Goal: Task Accomplishment & Management: Use online tool/utility

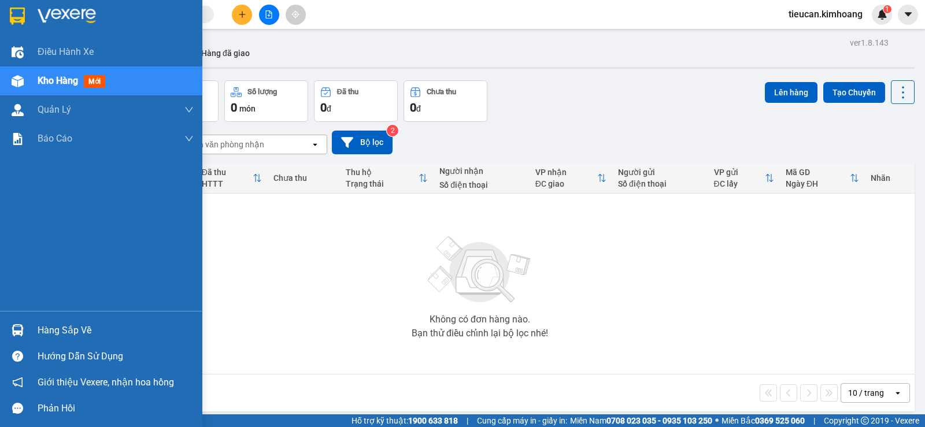
click at [32, 312] on div "Hàng sắp về Hướng dẫn sử dụng Giới thiệu Vexere, nhận hoa hồng Phản hồi" at bounding box center [101, 366] width 202 height 110
click at [76, 335] on div "Hàng sắp về" at bounding box center [116, 330] width 156 height 17
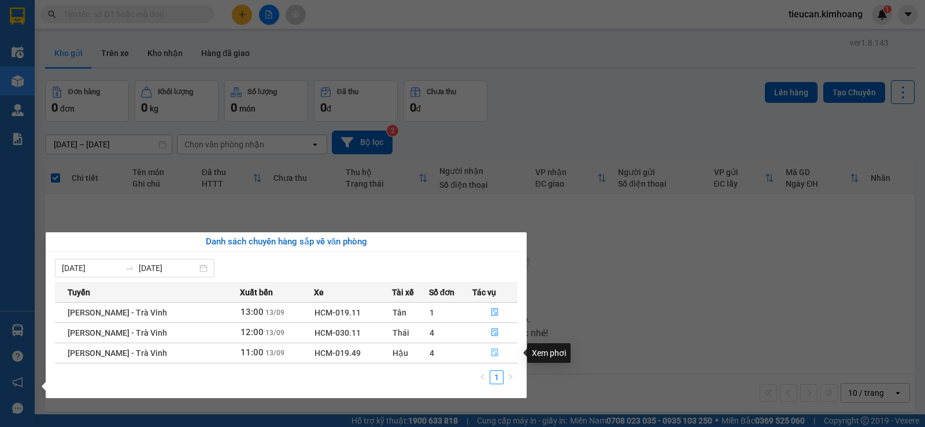
click at [493, 346] on button "button" at bounding box center [495, 353] width 45 height 19
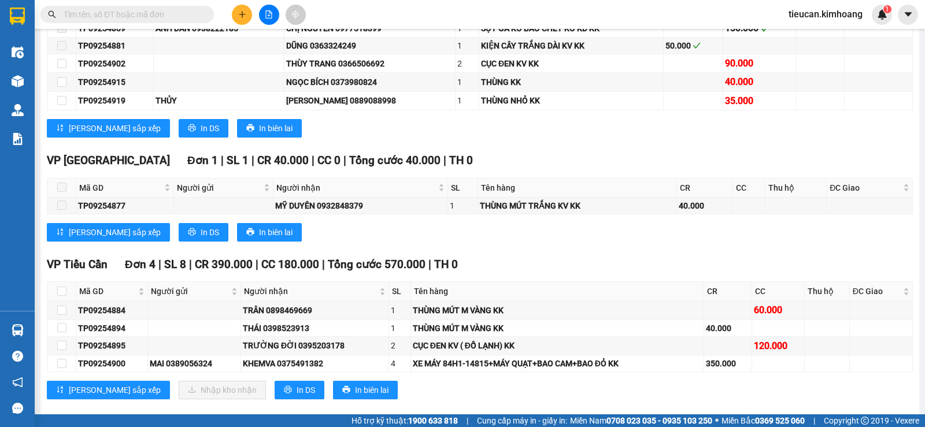
scroll to position [1157, 0]
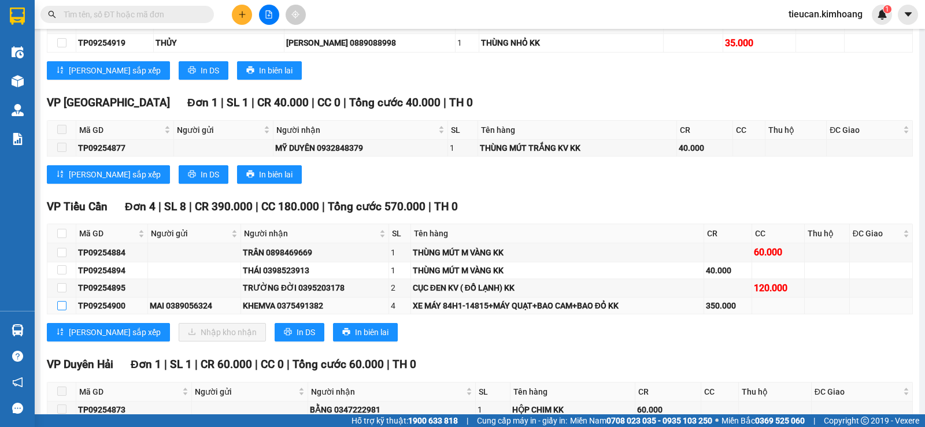
click at [61, 311] on input "checkbox" at bounding box center [61, 305] width 9 height 9
checkbox input "true"
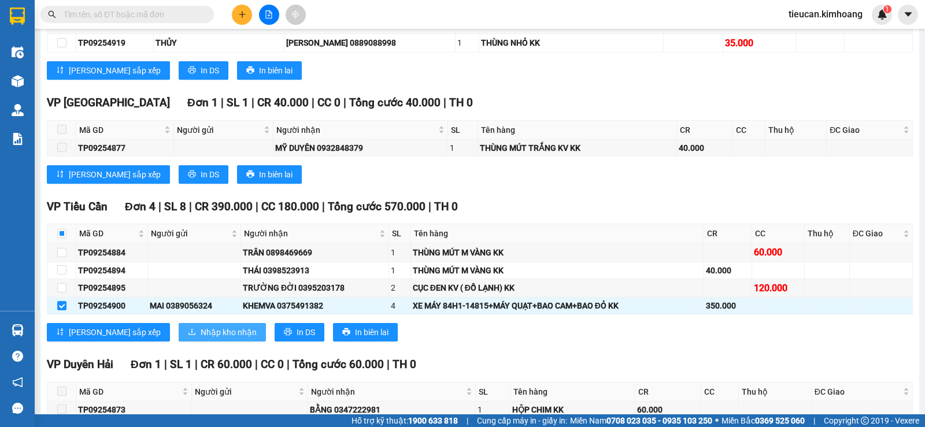
click at [179, 338] on button "Nhập kho nhận" at bounding box center [222, 332] width 87 height 19
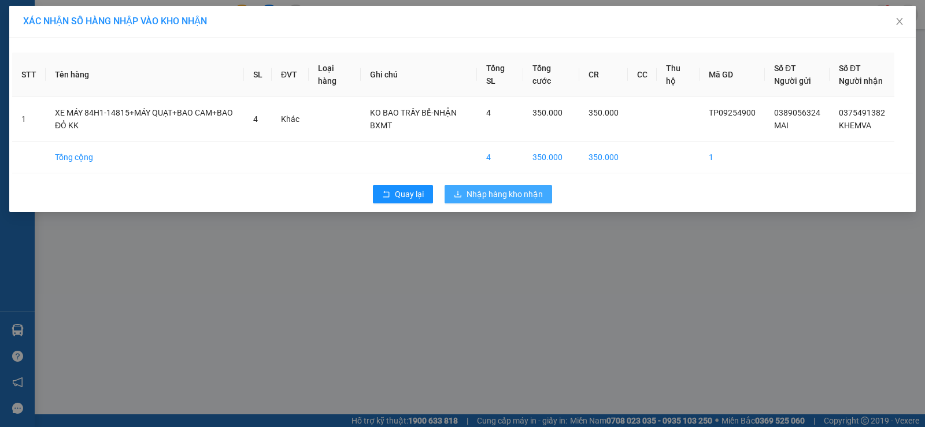
click at [495, 198] on button "Nhập hàng kho nhận" at bounding box center [499, 194] width 108 height 19
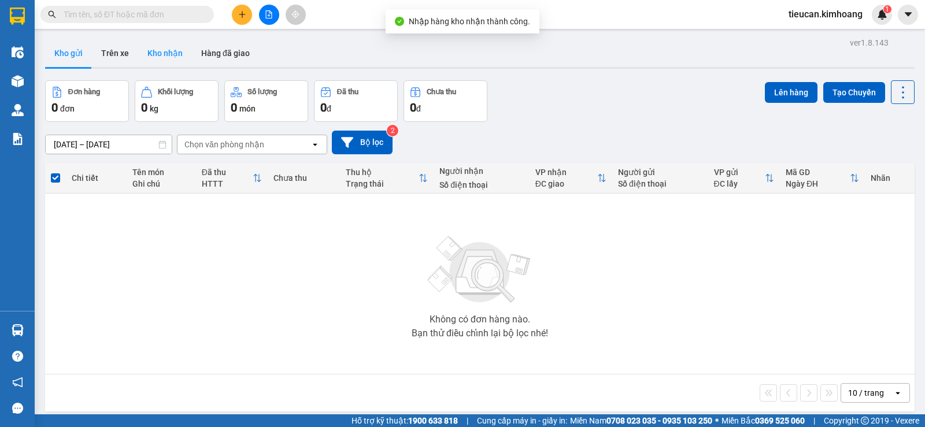
click at [165, 47] on button "Kho nhận" at bounding box center [165, 53] width 54 height 28
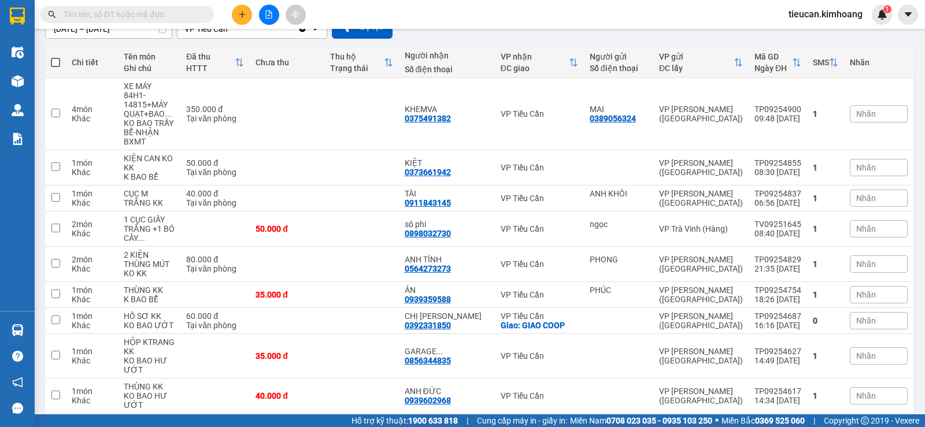
scroll to position [173, 0]
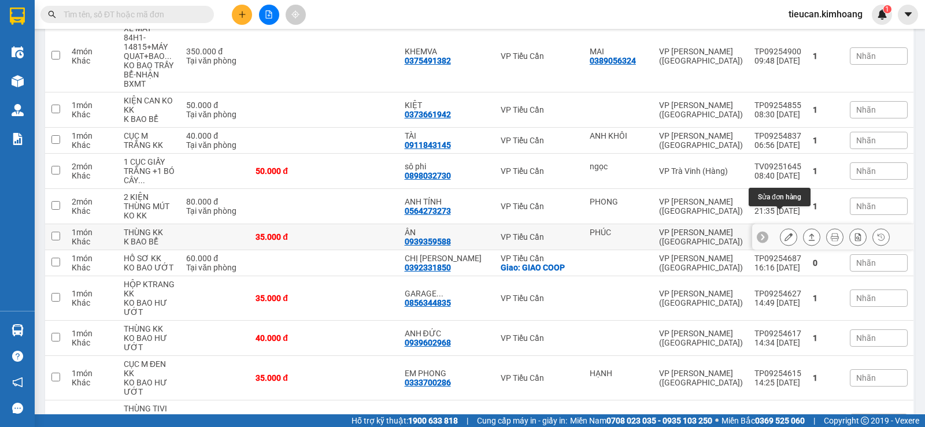
click at [785, 233] on icon at bounding box center [789, 237] width 8 height 8
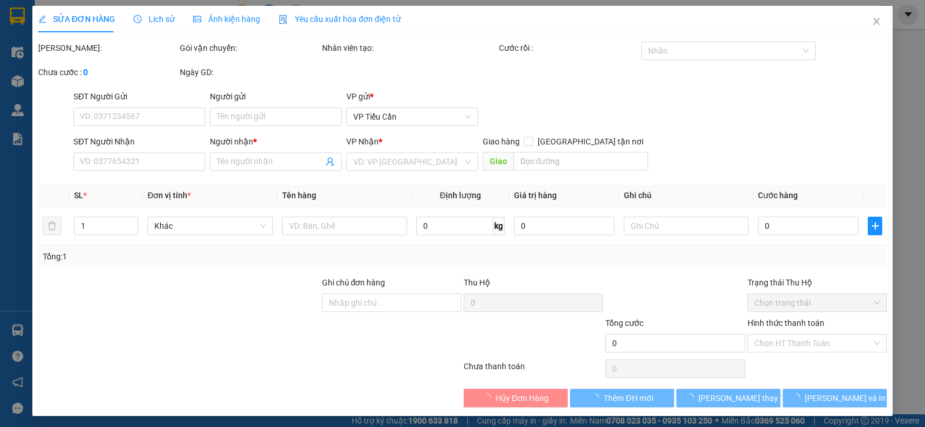
type input "PHÚC"
type input "0939359588"
type input "ÂN"
type input "35.000"
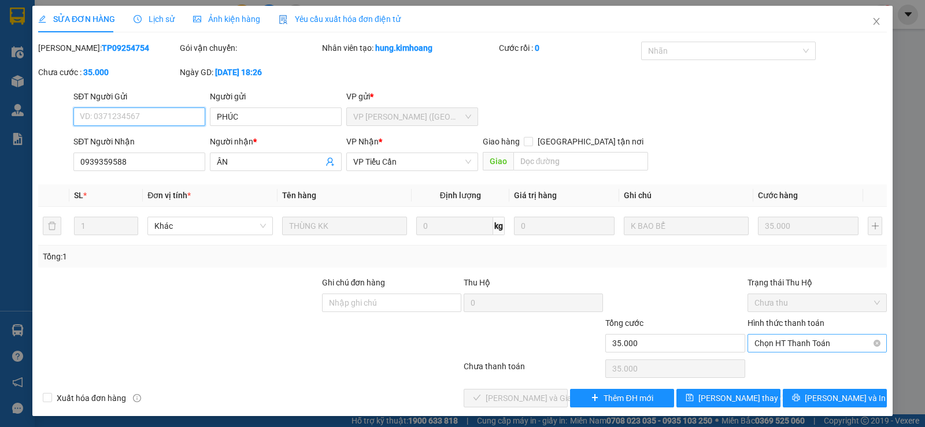
click at [756, 337] on span "Chọn HT Thanh Toán" at bounding box center [817, 343] width 125 height 17
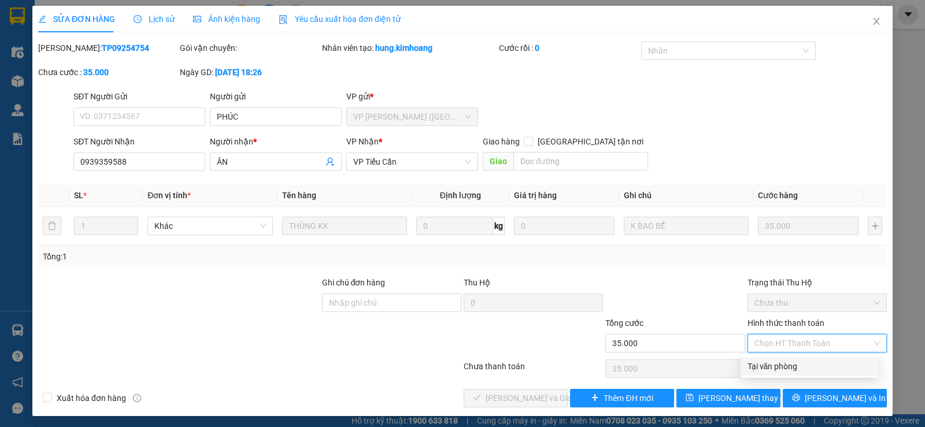
click at [767, 368] on div "Tại văn phòng" at bounding box center [810, 366] width 124 height 13
type input "0"
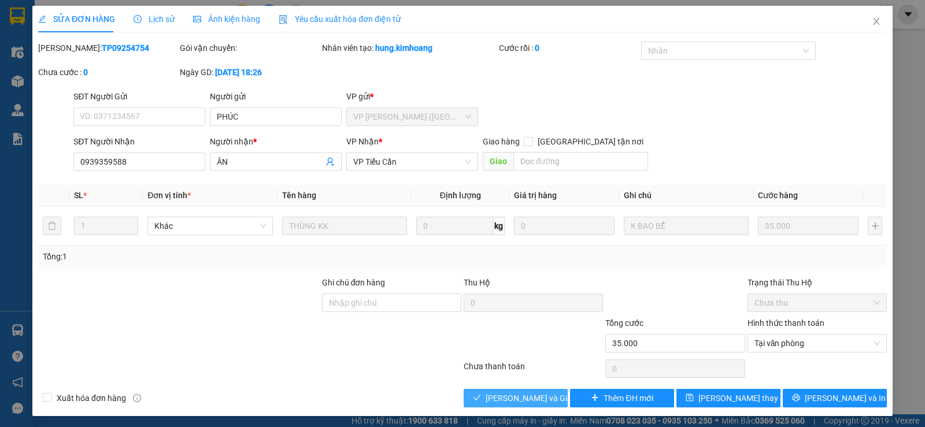
click at [539, 404] on span "[PERSON_NAME] và Giao hàng" at bounding box center [541, 398] width 111 height 13
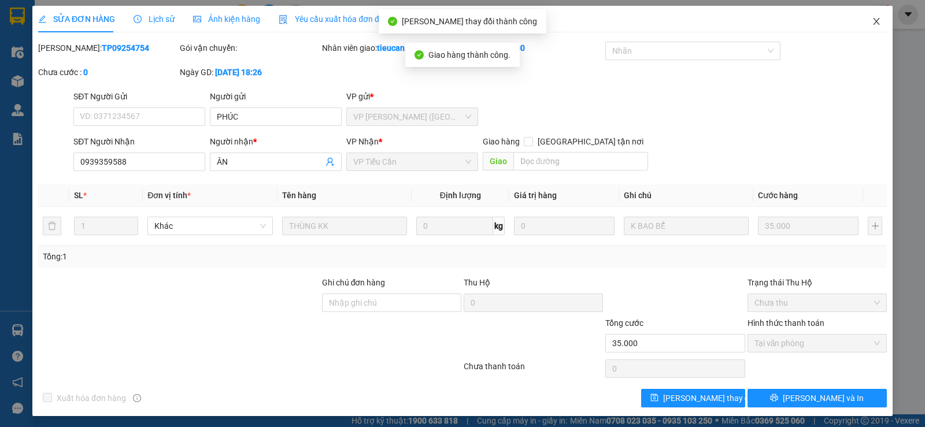
click at [873, 20] on icon "close" at bounding box center [876, 21] width 6 height 7
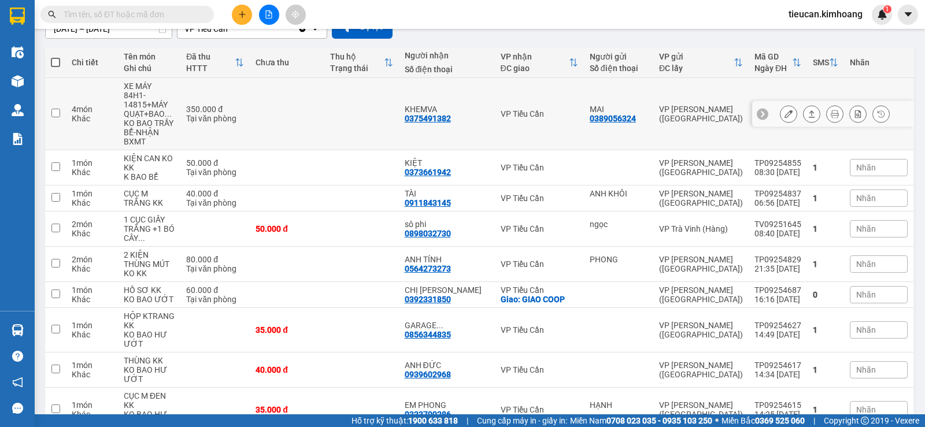
scroll to position [231, 0]
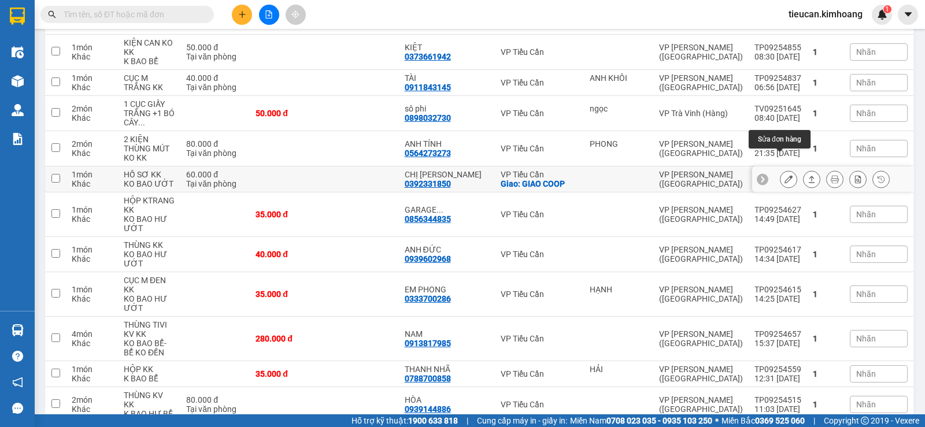
click at [785, 175] on icon at bounding box center [789, 179] width 8 height 8
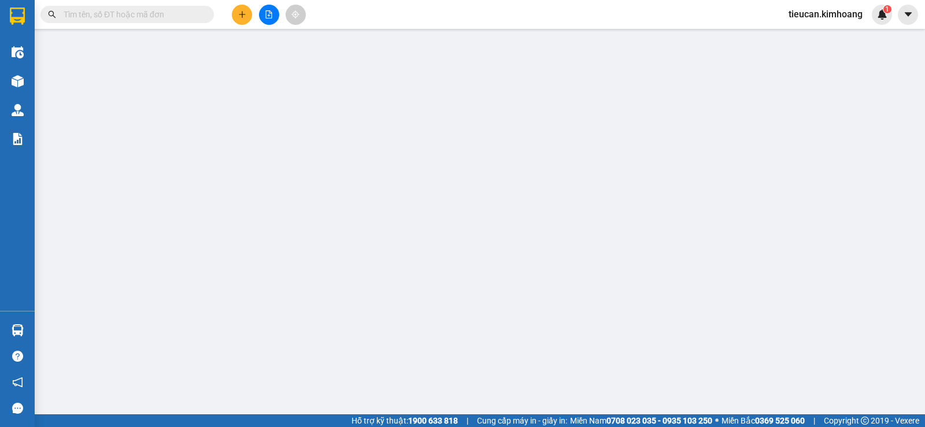
type input "0392331850"
type input "CHỊ [PERSON_NAME]"
checkbox input "true"
type input "GIAO COOP"
type input "60.000"
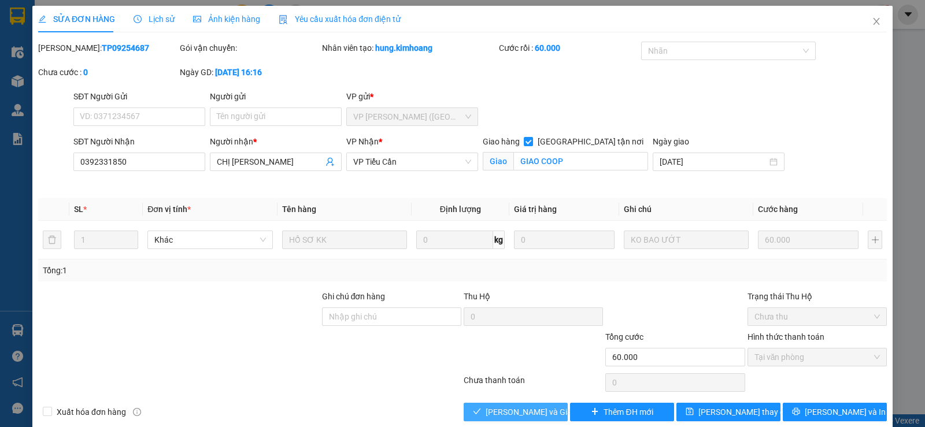
click at [511, 408] on span "[PERSON_NAME] và Giao hàng" at bounding box center [541, 412] width 111 height 13
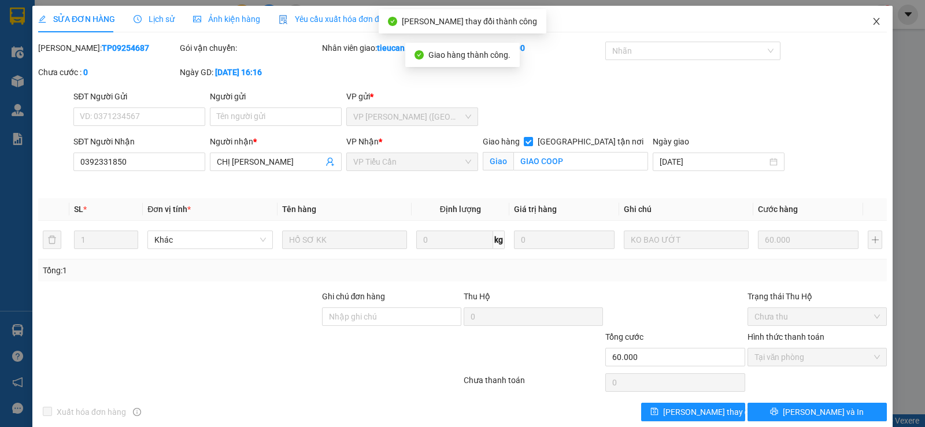
click at [873, 21] on icon "close" at bounding box center [876, 21] width 6 height 7
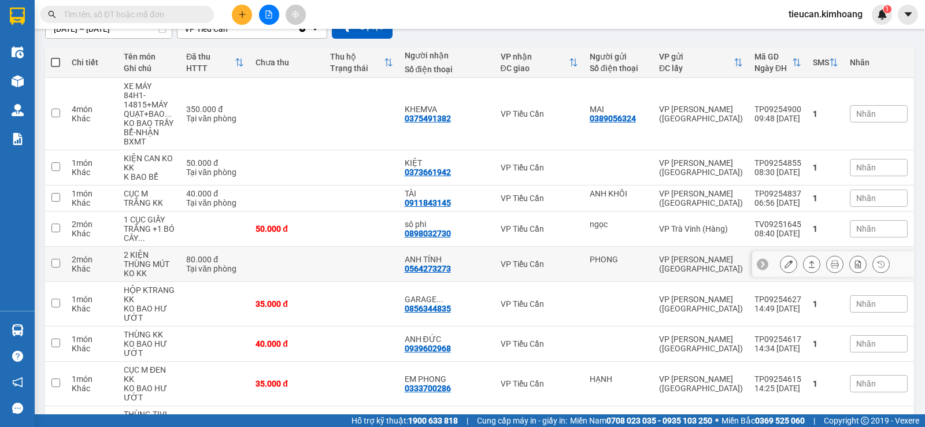
scroll to position [391, 0]
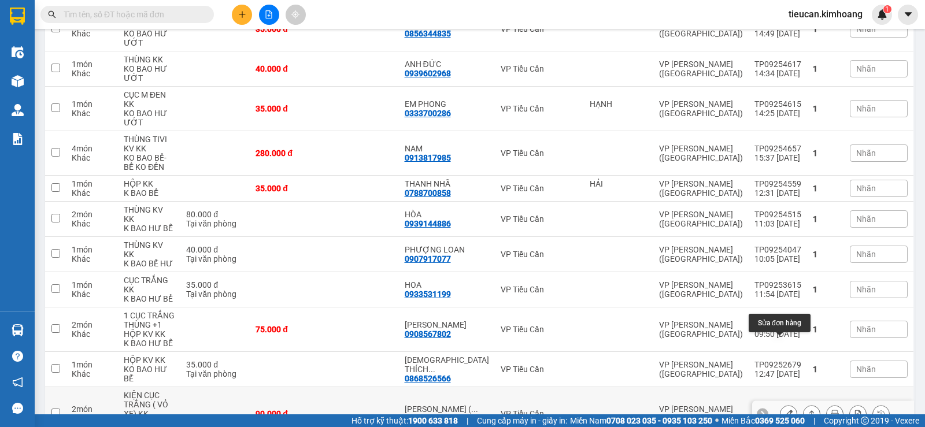
click at [785, 410] on icon at bounding box center [789, 414] width 8 height 8
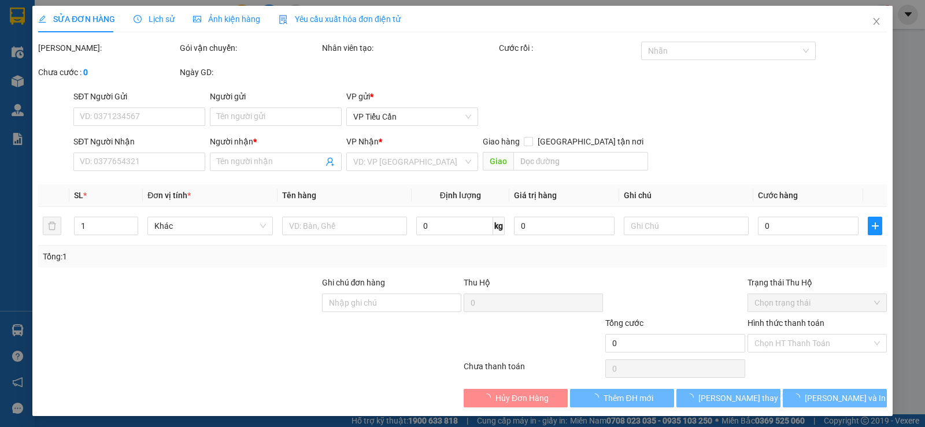
type input "0987727833"
type input "[PERSON_NAME] ( [GEOGRAPHIC_DATA])"
type input "90.000"
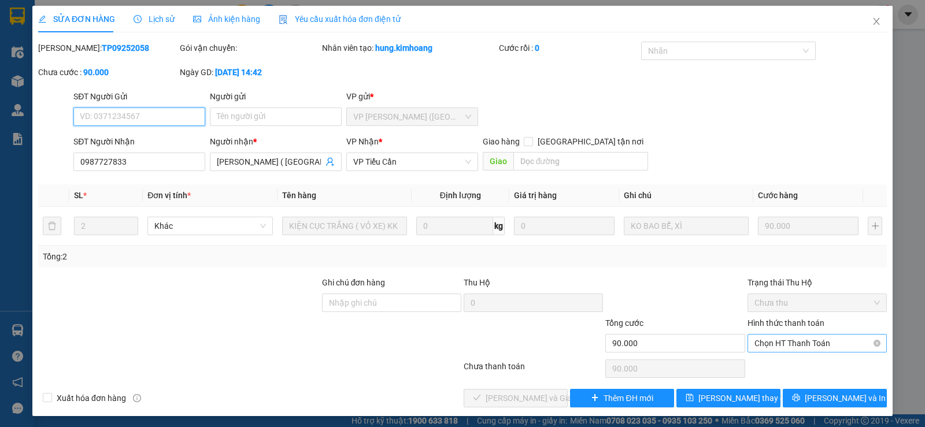
click at [779, 342] on span "Chọn HT Thanh Toán" at bounding box center [817, 343] width 125 height 17
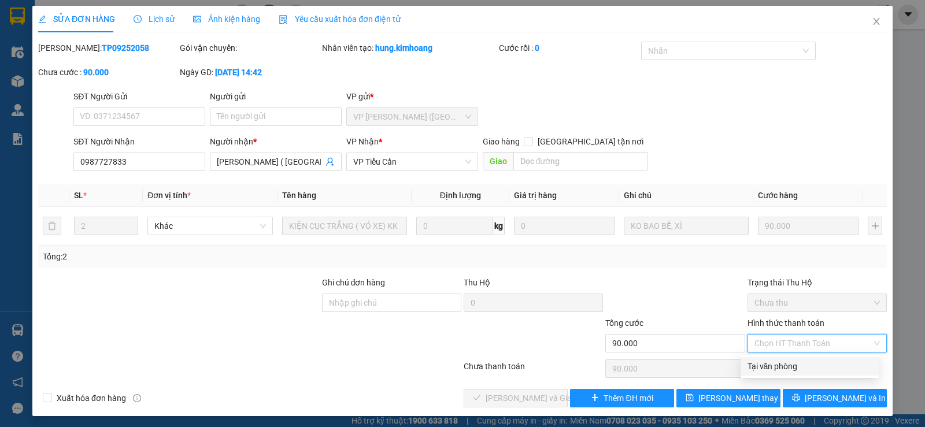
click at [783, 367] on div "Tại văn phòng" at bounding box center [810, 366] width 124 height 13
type input "0"
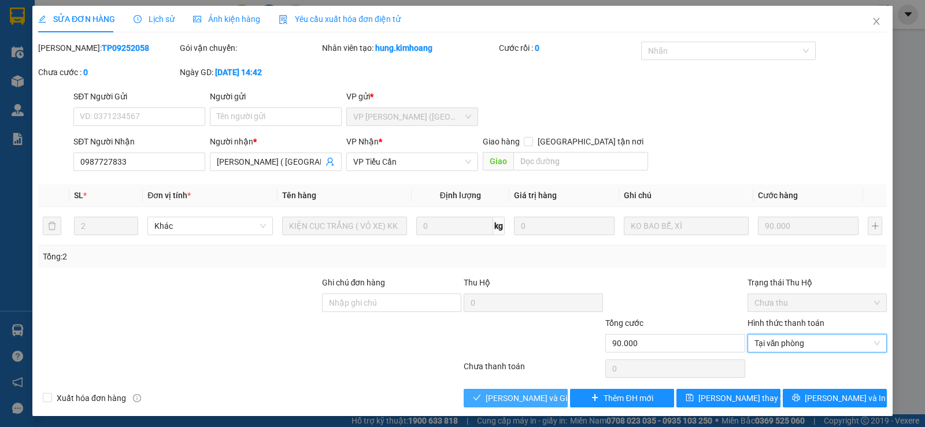
click at [542, 390] on button "[PERSON_NAME] và Giao hàng" at bounding box center [516, 398] width 104 height 19
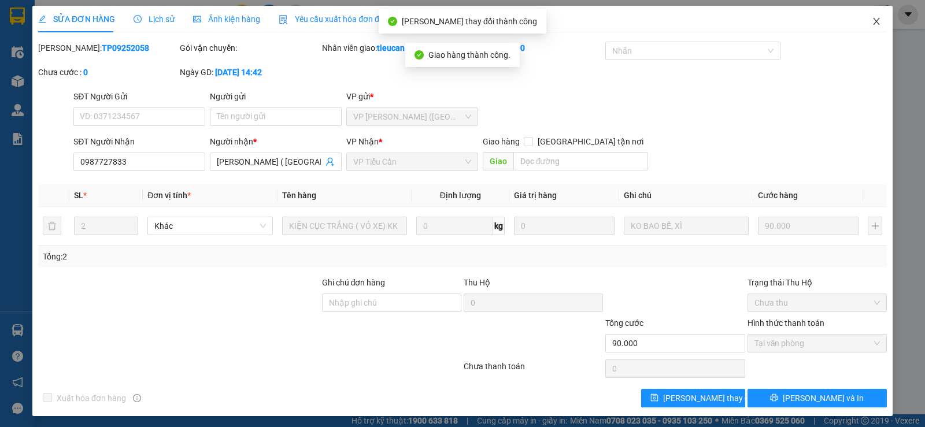
click at [866, 13] on span "Close" at bounding box center [876, 22] width 32 height 32
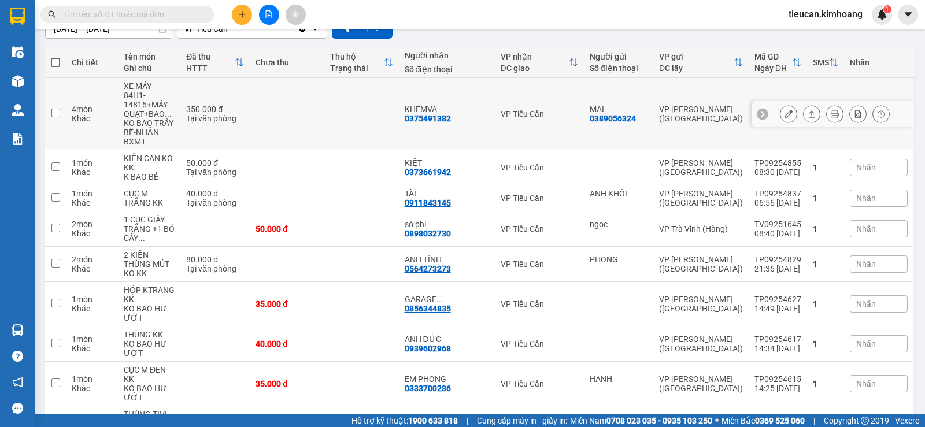
scroll to position [173, 0]
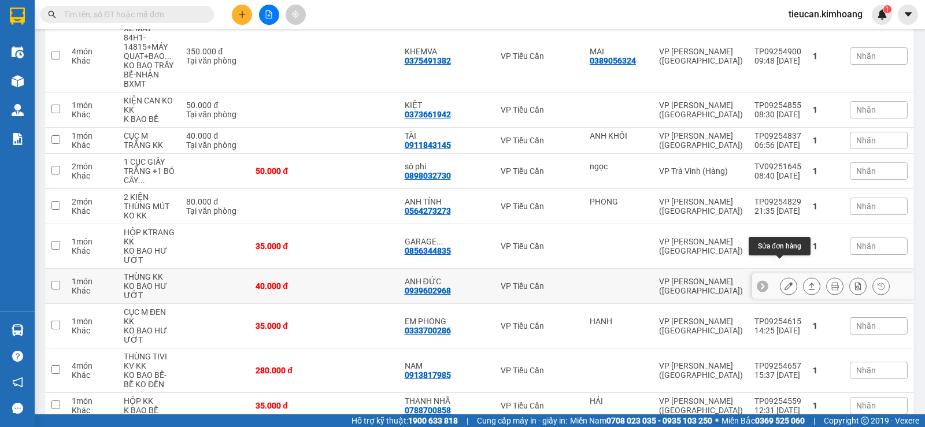
click at [781, 276] on button at bounding box center [789, 286] width 16 height 20
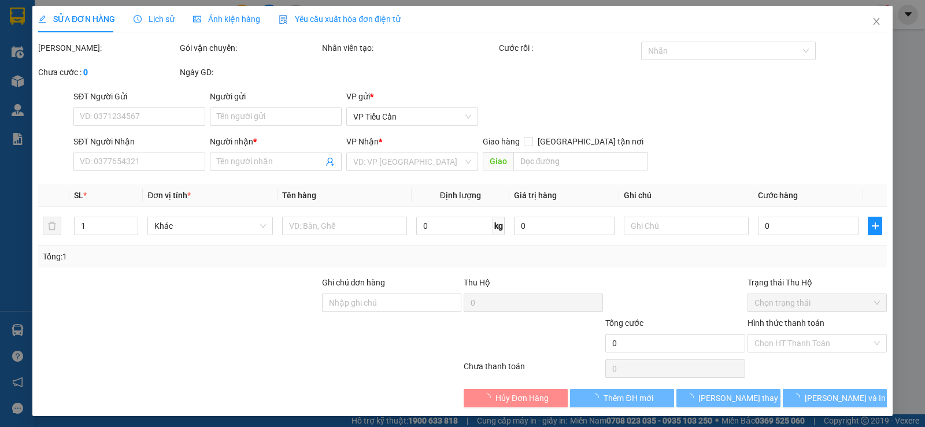
type input "0939602968"
type input "ANH ĐỨC"
type input "40.000"
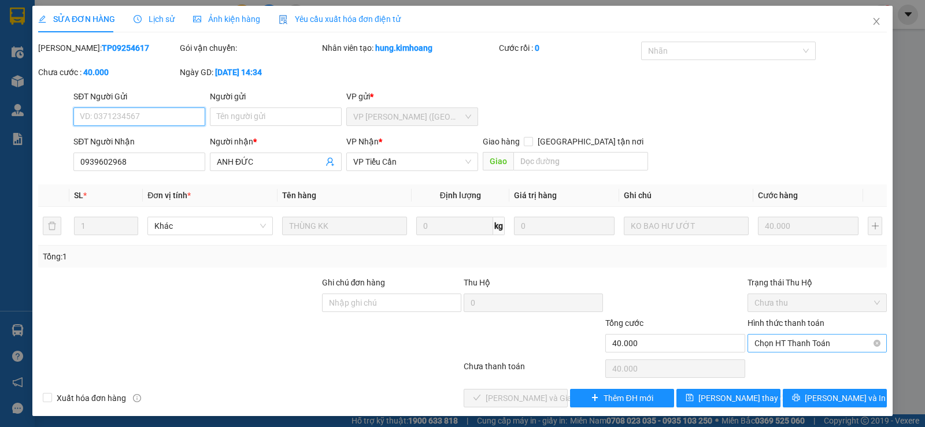
click at [781, 339] on span "Chọn HT Thanh Toán" at bounding box center [817, 343] width 125 height 17
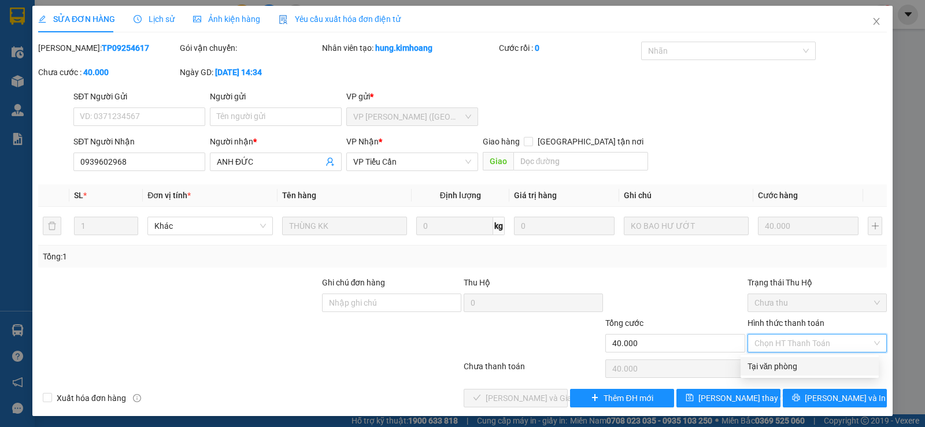
click at [774, 368] on div "Tại văn phòng" at bounding box center [810, 366] width 124 height 13
type input "0"
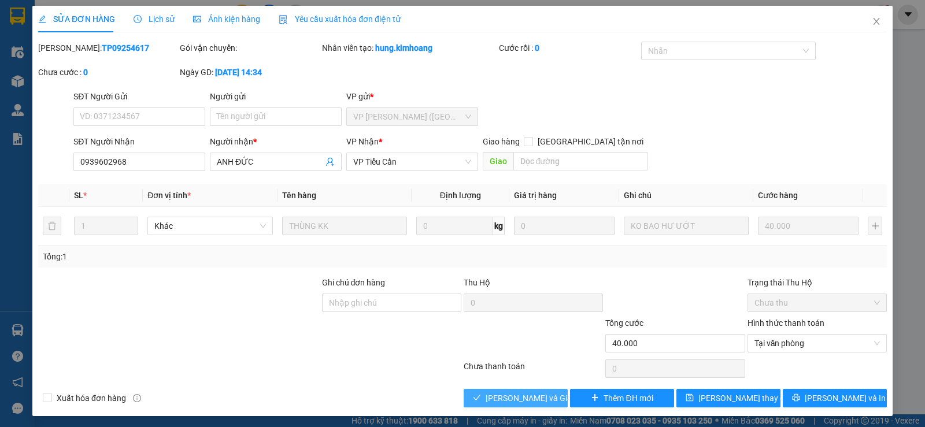
click at [544, 403] on span "[PERSON_NAME] và Giao hàng" at bounding box center [541, 398] width 111 height 13
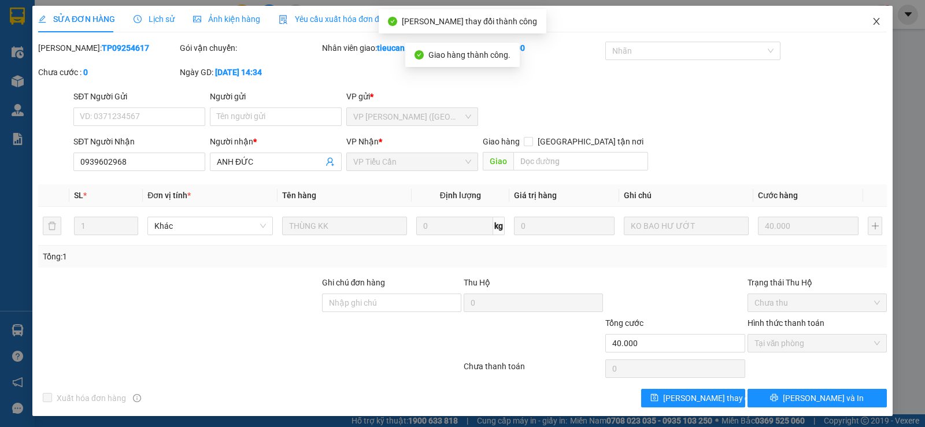
drag, startPoint x: 871, startPoint y: 21, endPoint x: 624, endPoint y: 12, distance: 247.1
click at [872, 21] on icon "close" at bounding box center [876, 21] width 9 height 9
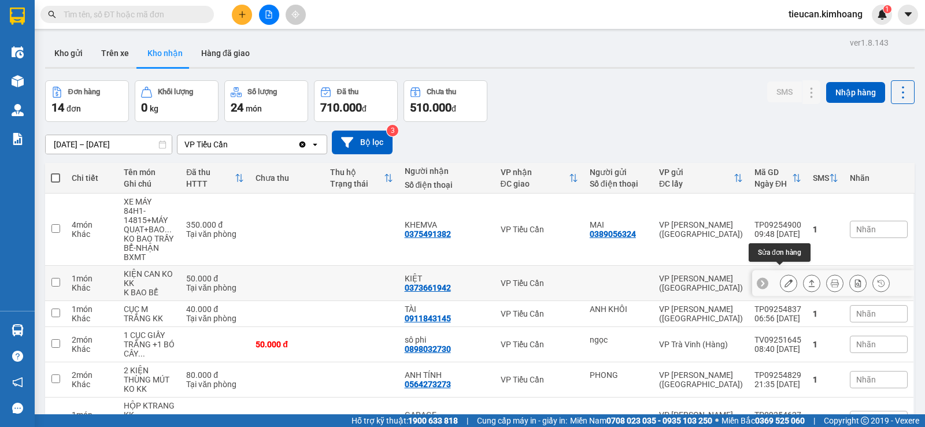
click at [785, 279] on icon at bounding box center [789, 283] width 8 height 8
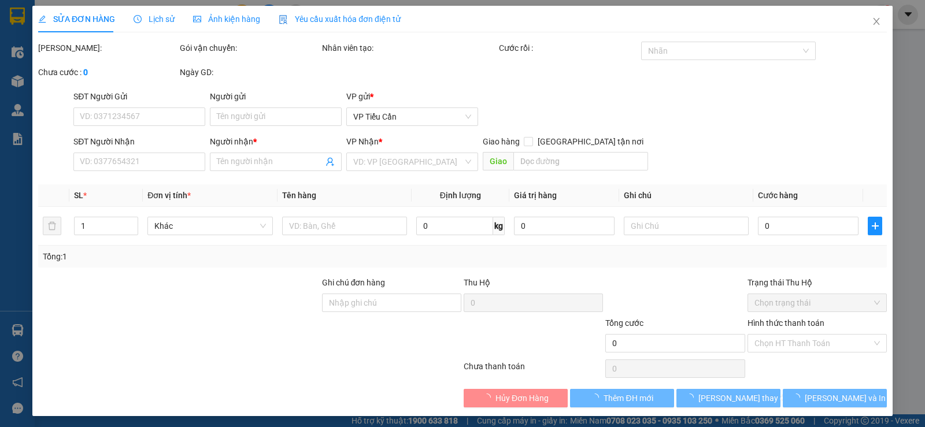
type input "0373661942"
type input "KIỆT"
type input "50.000"
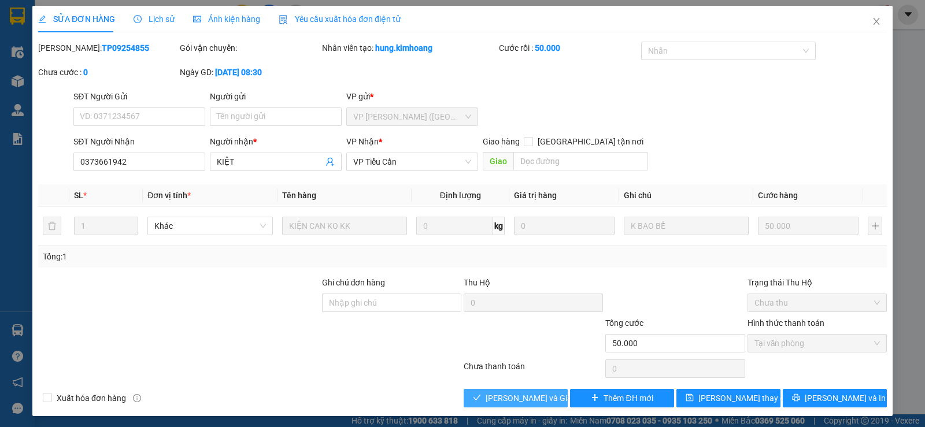
click at [524, 400] on span "[PERSON_NAME] và Giao hàng" at bounding box center [541, 398] width 111 height 13
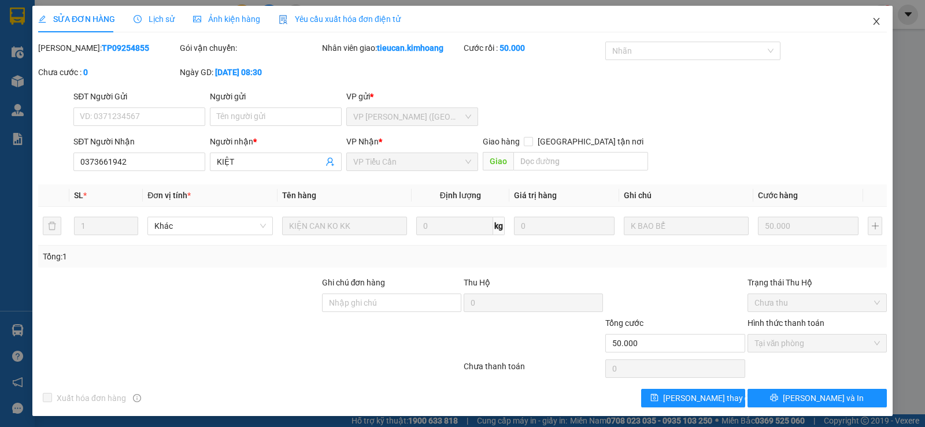
click at [872, 21] on icon "close" at bounding box center [876, 21] width 9 height 9
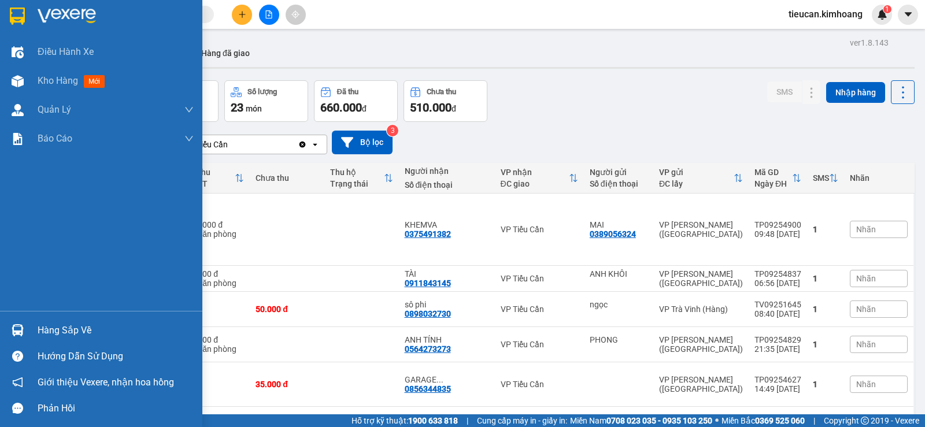
click at [76, 335] on div "Hàng sắp về" at bounding box center [116, 330] width 156 height 17
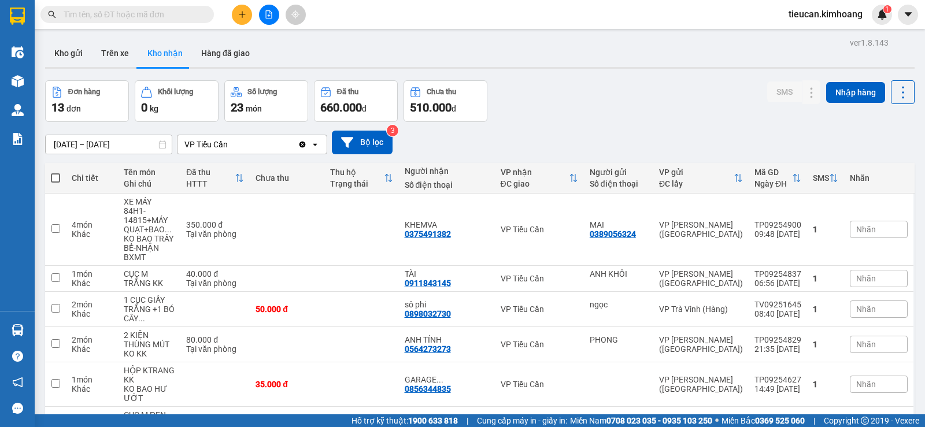
click at [529, 135] on section "Kết quả tìm kiếm ( 0 ) Bộ lọc No Data tieucan.[PERSON_NAME] 1 Điều hành xe Kho …" at bounding box center [462, 213] width 925 height 427
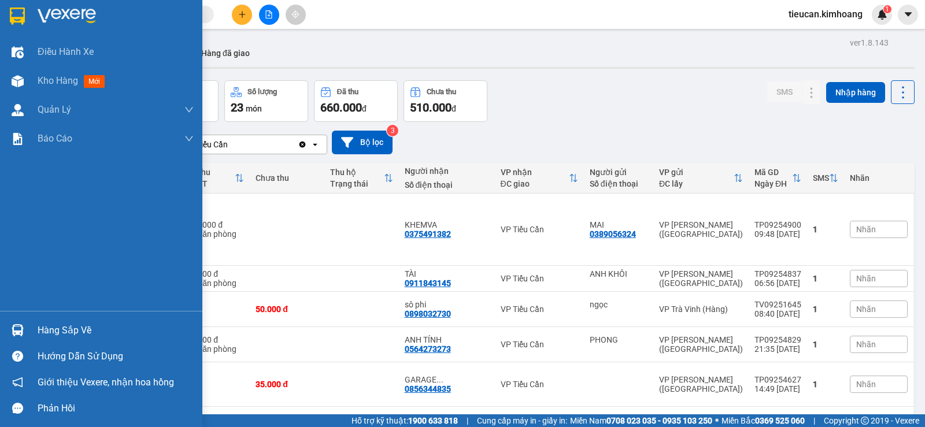
click at [75, 329] on div "Hàng sắp về" at bounding box center [116, 330] width 156 height 17
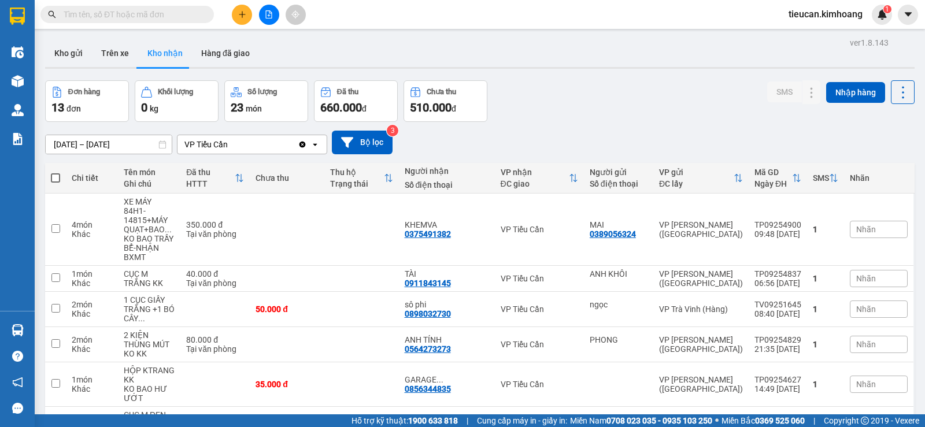
click at [543, 166] on section "Kết quả tìm kiếm ( 0 ) Bộ lọc No Data tieucan.[PERSON_NAME] 1 Điều hành xe Kho …" at bounding box center [462, 213] width 925 height 427
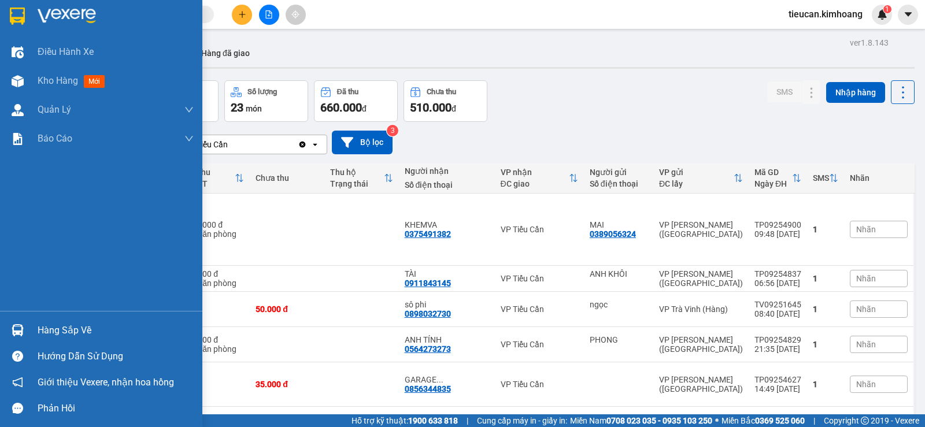
click at [60, 333] on div "Hàng sắp về" at bounding box center [116, 330] width 156 height 17
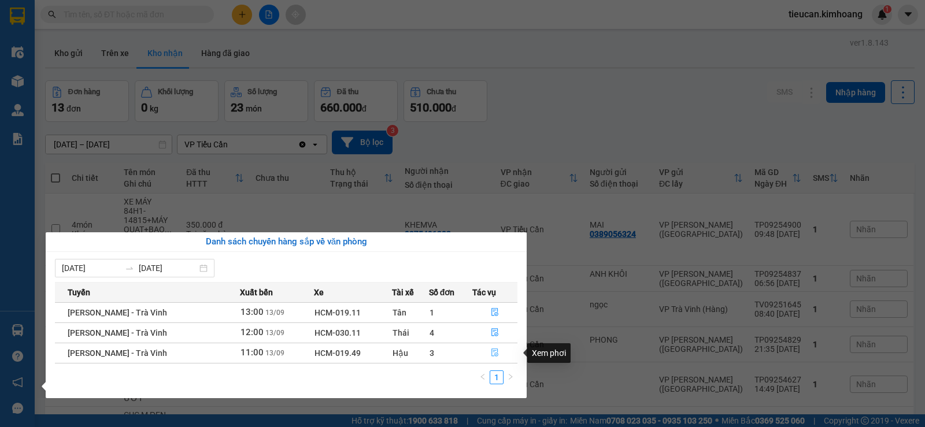
click at [496, 352] on icon "file-done" at bounding box center [495, 353] width 8 height 8
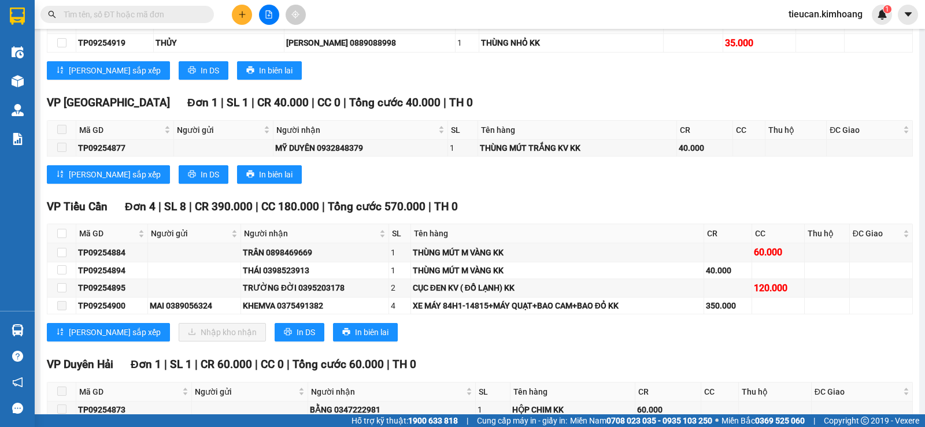
scroll to position [1214, 0]
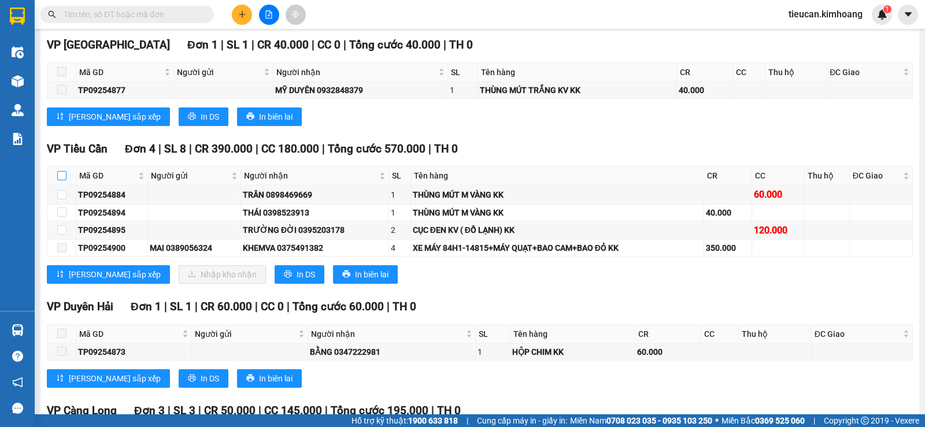
click at [65, 180] on input "checkbox" at bounding box center [61, 175] width 9 height 9
checkbox input "true"
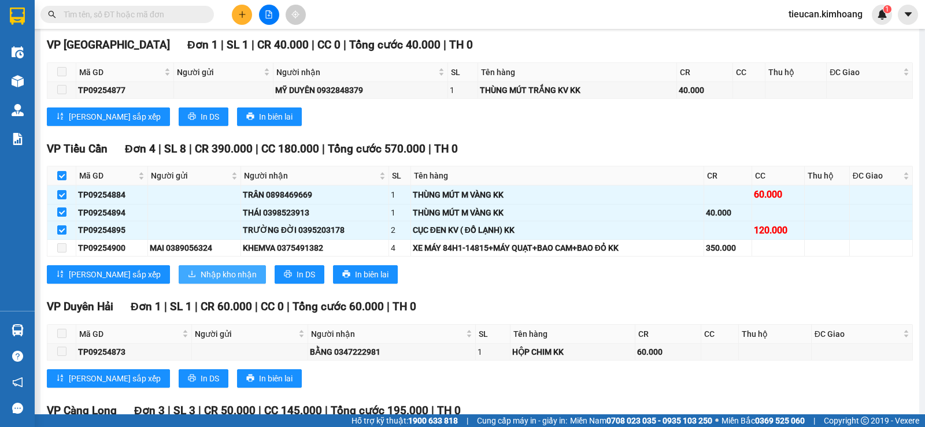
click at [201, 281] on span "Nhập kho nhận" at bounding box center [229, 274] width 56 height 13
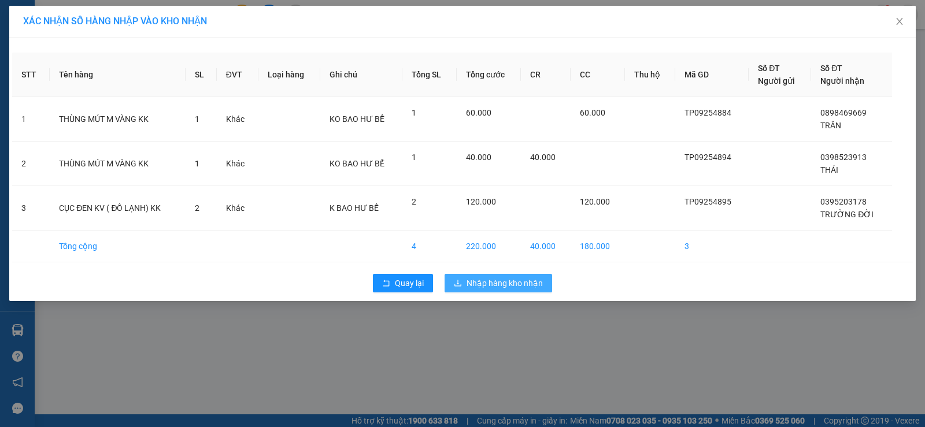
click at [465, 286] on button "Nhập hàng kho nhận" at bounding box center [499, 283] width 108 height 19
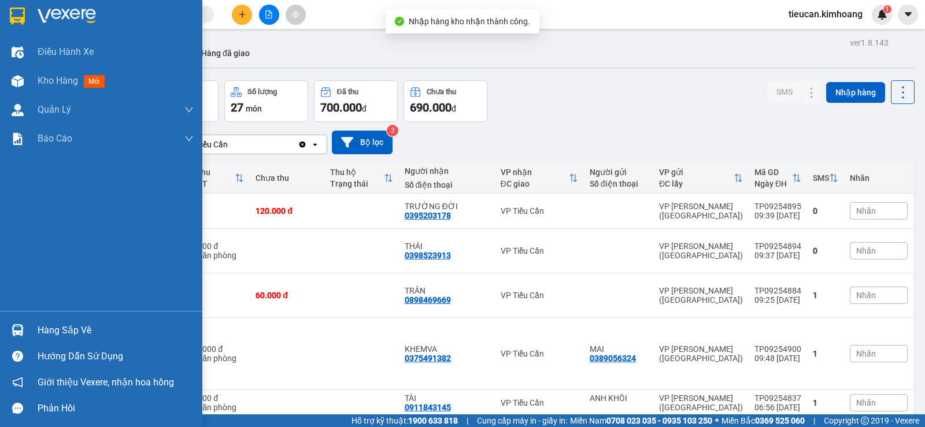
click at [49, 332] on div "Hàng sắp về" at bounding box center [116, 330] width 156 height 17
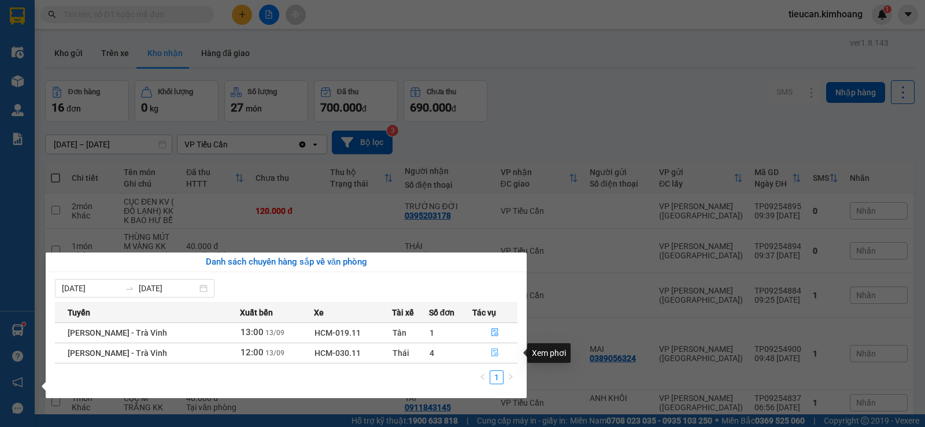
click at [492, 353] on icon "file-done" at bounding box center [495, 353] width 8 height 8
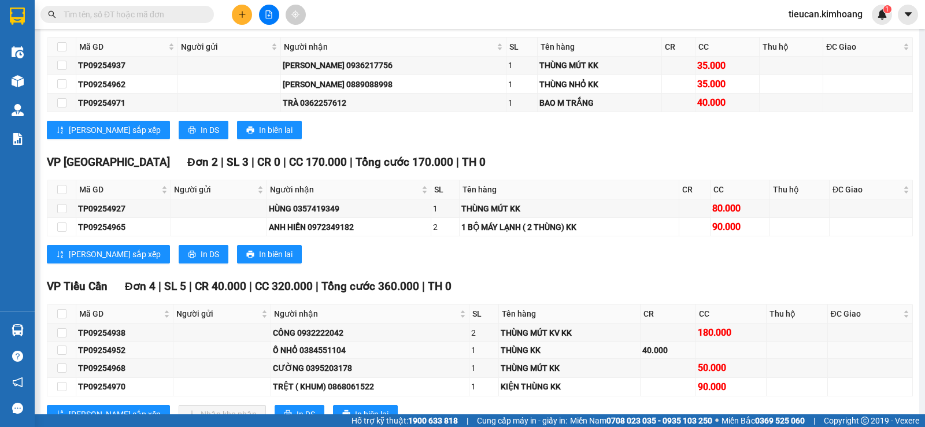
scroll to position [1099, 0]
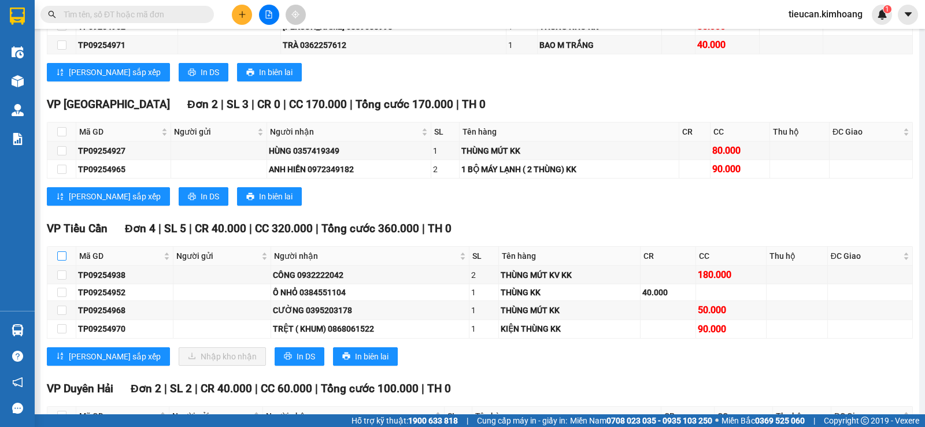
click at [60, 261] on input "checkbox" at bounding box center [61, 256] width 9 height 9
checkbox input "true"
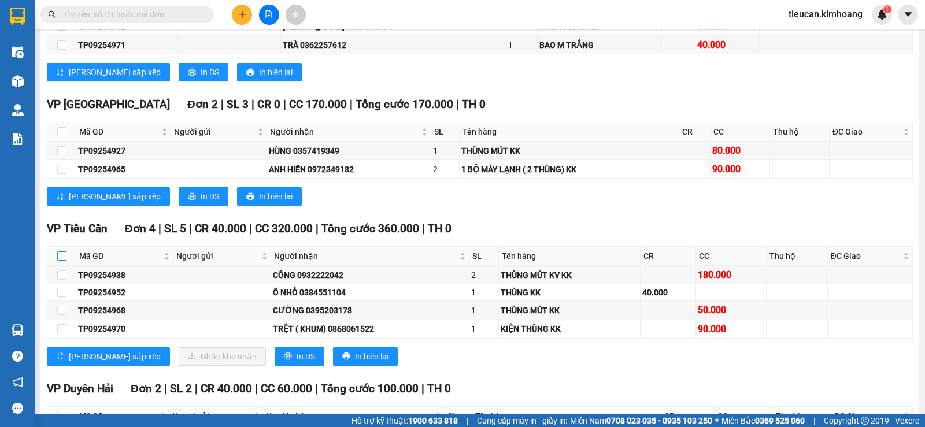
checkbox input "true"
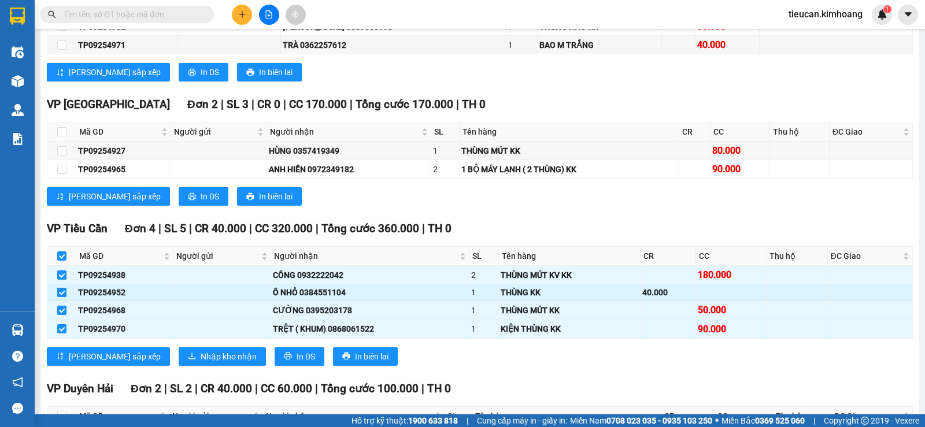
click at [59, 297] on input "checkbox" at bounding box center [61, 292] width 9 height 9
checkbox input "false"
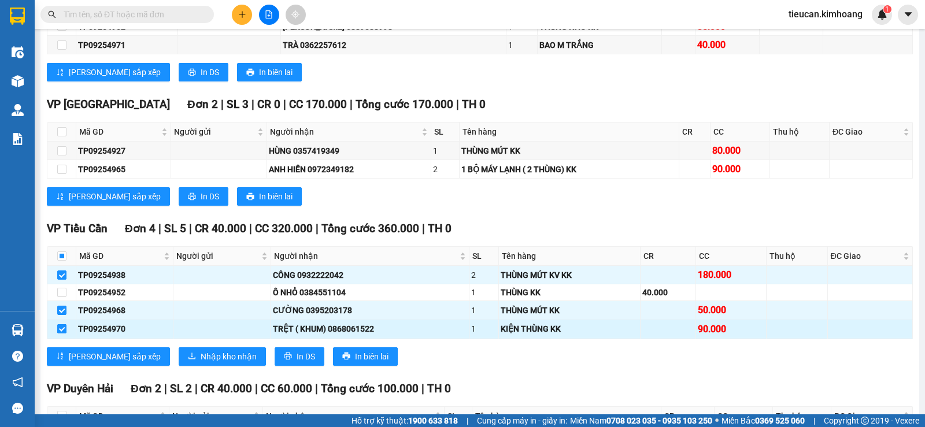
click at [64, 334] on input "checkbox" at bounding box center [61, 328] width 9 height 9
checkbox input "false"
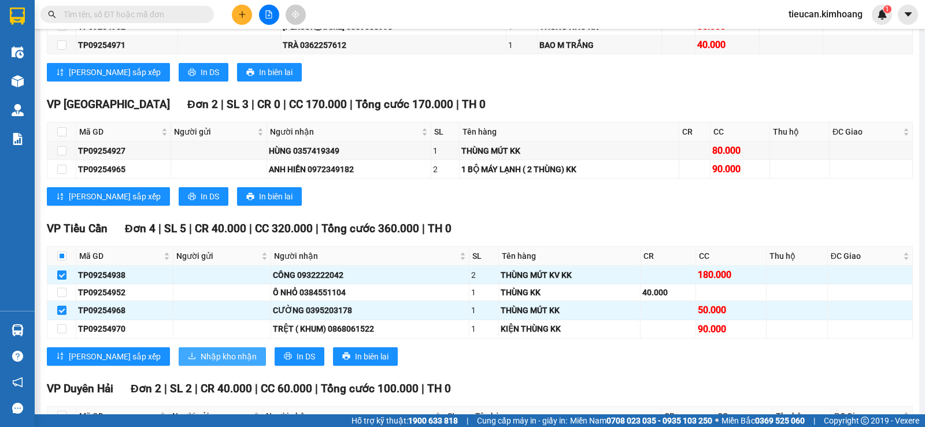
click at [201, 361] on span "Nhập kho nhận" at bounding box center [229, 356] width 56 height 13
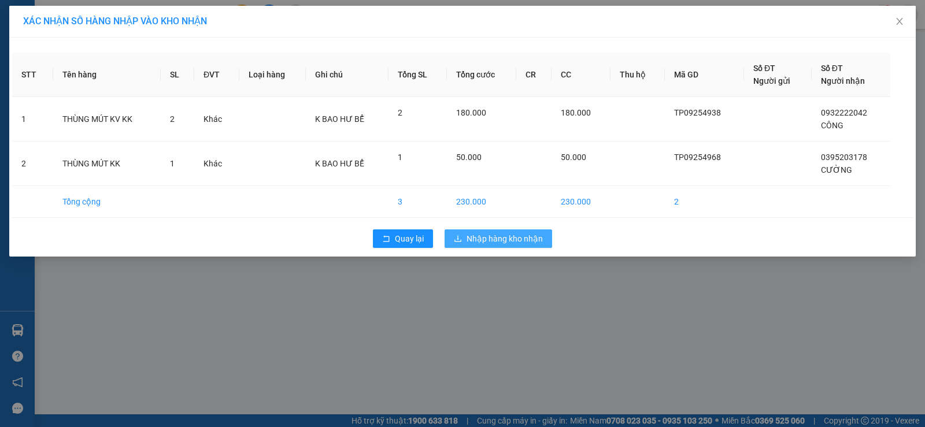
click at [486, 237] on span "Nhập hàng kho nhận" at bounding box center [505, 238] width 76 height 13
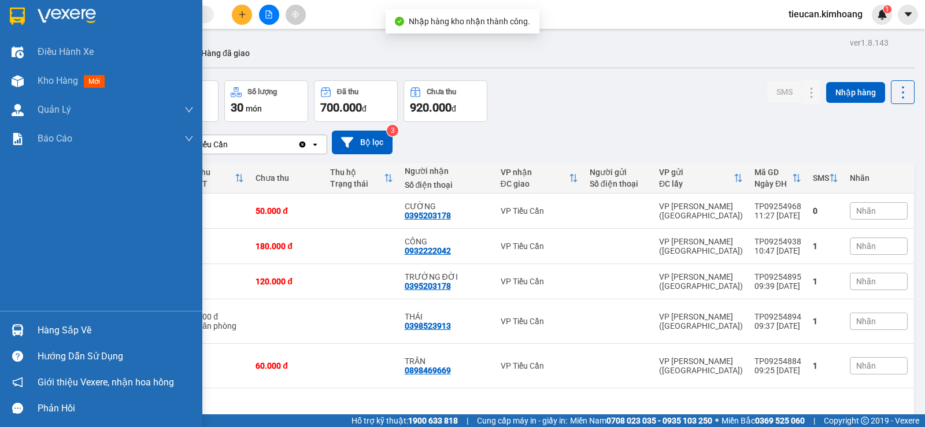
click at [54, 331] on div "Hàng sắp về" at bounding box center [116, 330] width 156 height 17
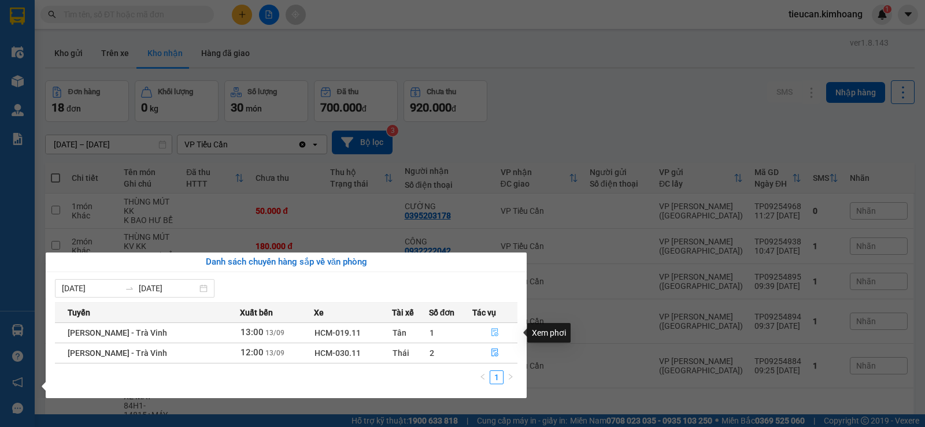
click at [493, 334] on icon "file-done" at bounding box center [495, 332] width 8 height 8
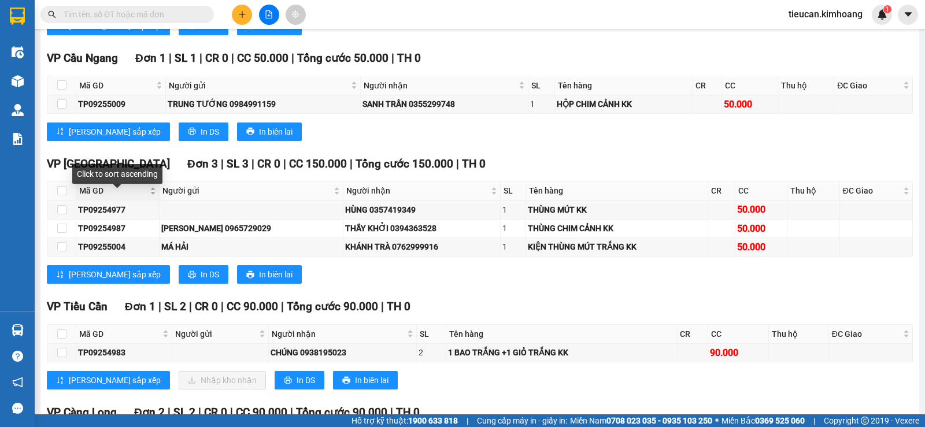
scroll to position [463, 0]
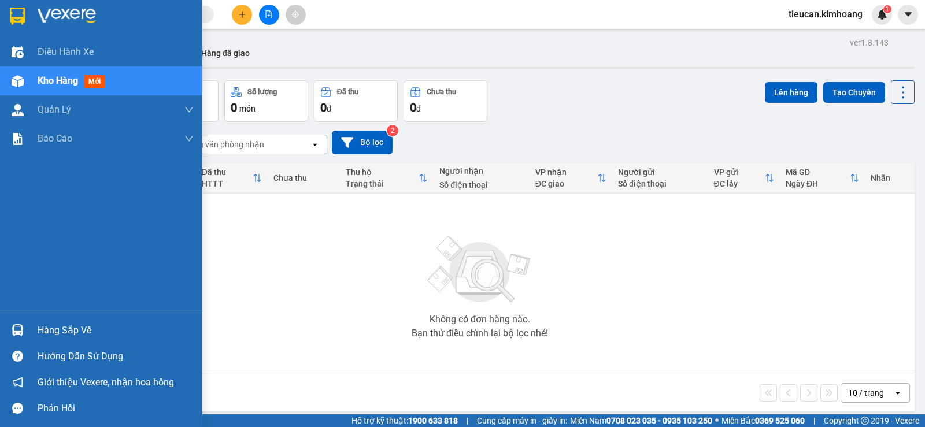
click at [49, 332] on div "Hàng sắp về" at bounding box center [116, 330] width 156 height 17
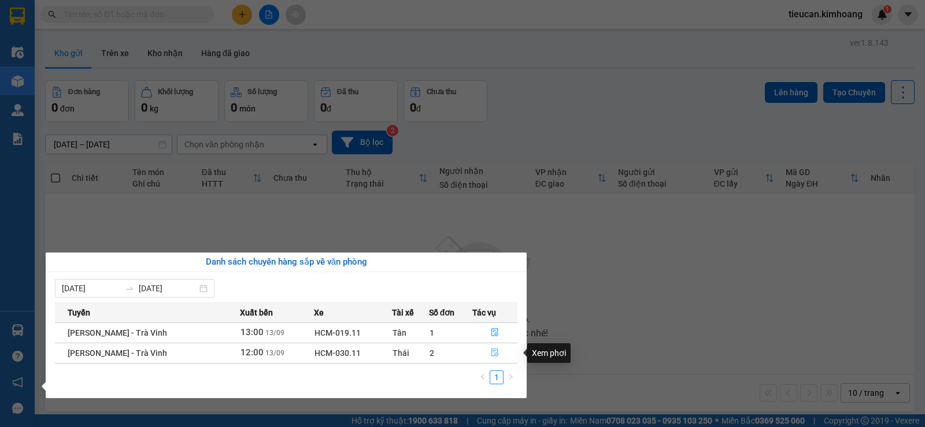
click at [494, 352] on icon "file-done" at bounding box center [495, 353] width 8 height 8
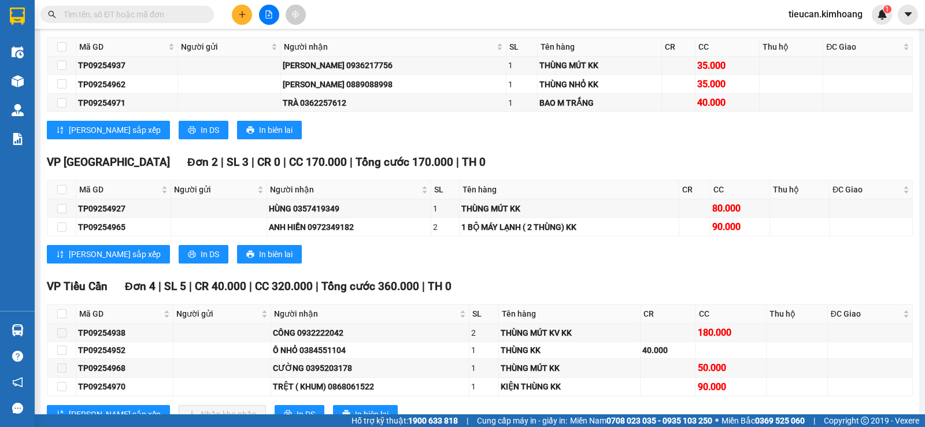
scroll to position [1099, 0]
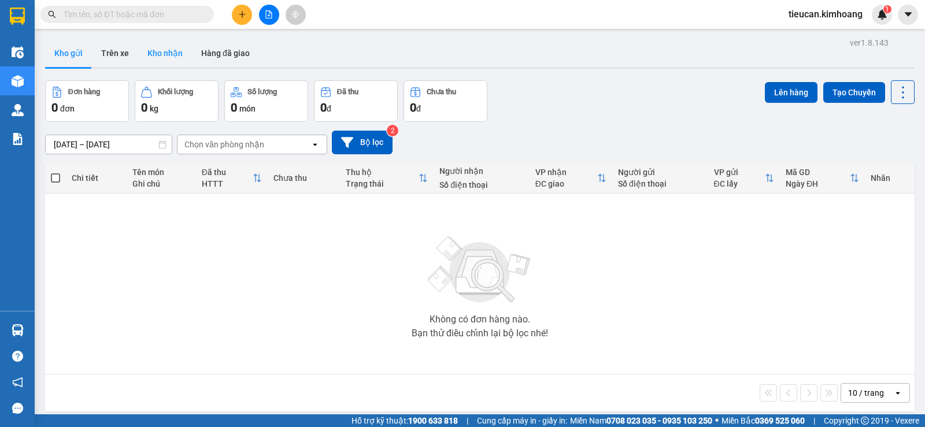
click at [163, 52] on button "Kho nhận" at bounding box center [165, 53] width 54 height 28
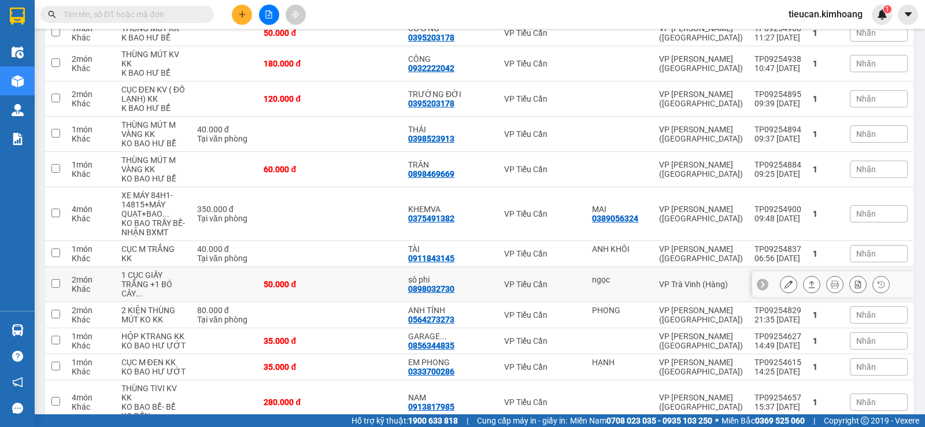
scroll to position [58, 0]
